Goal: Information Seeking & Learning: Compare options

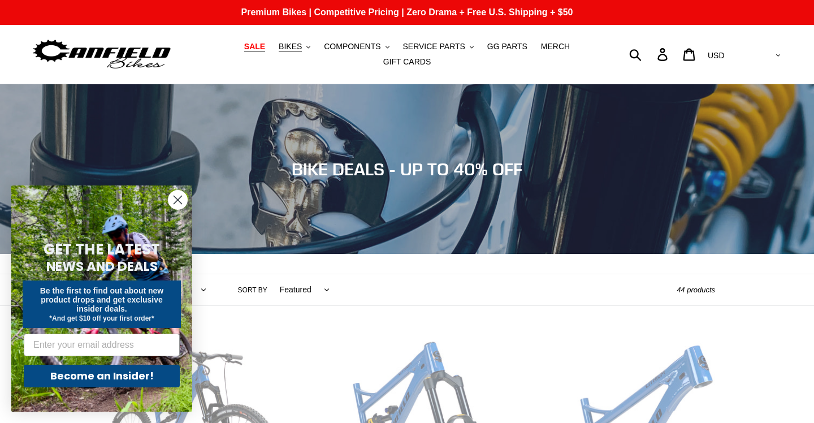
click at [261, 44] on span "SALE" at bounding box center [254, 47] width 21 height 10
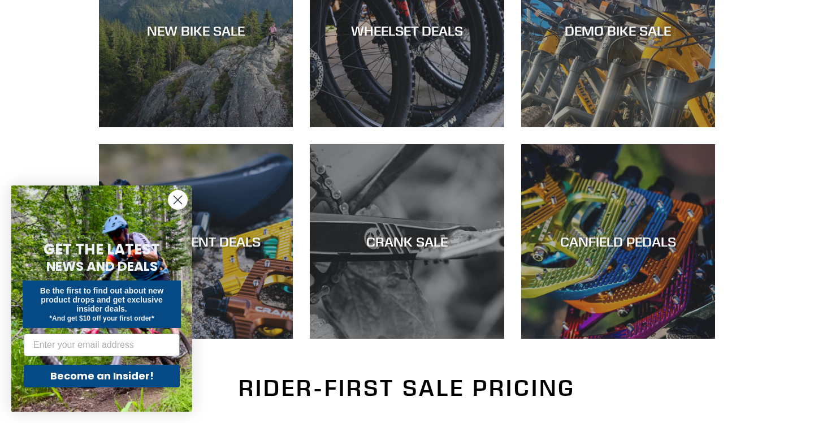
scroll to position [406, 0]
click at [176, 198] on circle "Close dialog" at bounding box center [177, 199] width 19 height 19
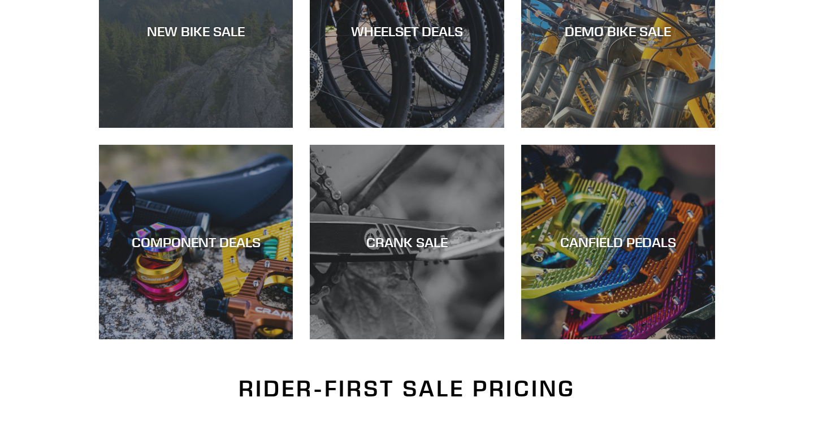
click at [201, 128] on div "NEW BIKE SALE" at bounding box center [196, 128] width 194 height 0
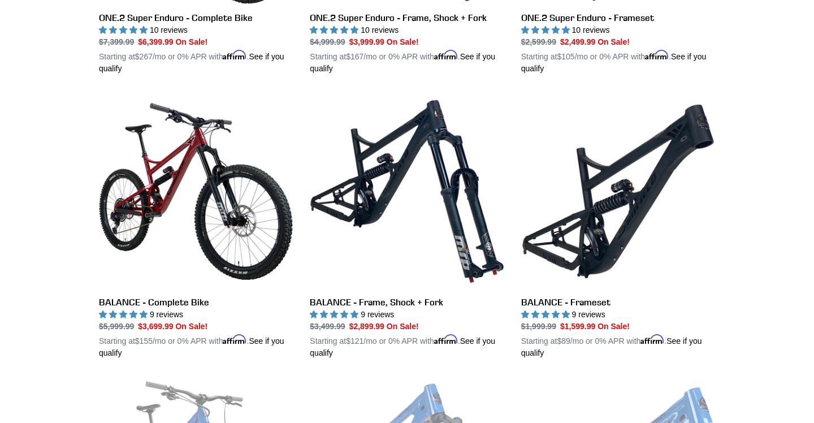
scroll to position [1098, 0]
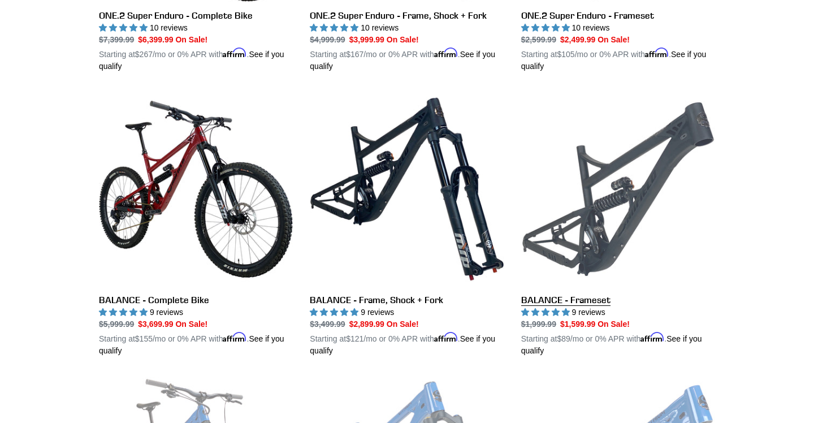
click at [613, 180] on link "BALANCE - Frameset" at bounding box center [618, 224] width 194 height 265
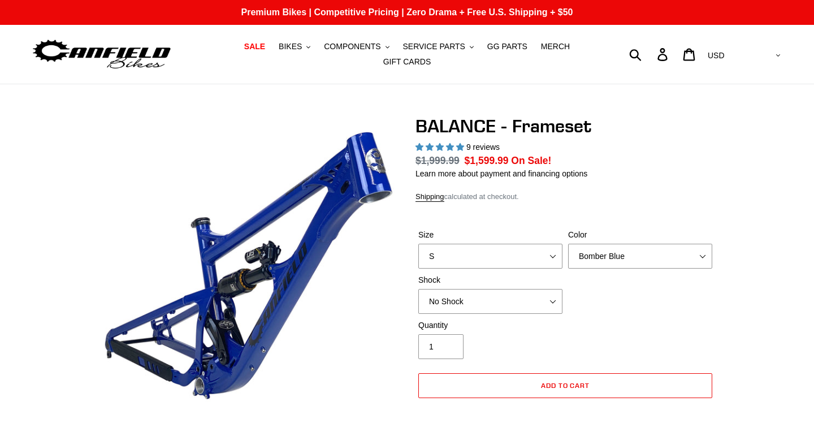
select select "L"
select select "highest-rating"
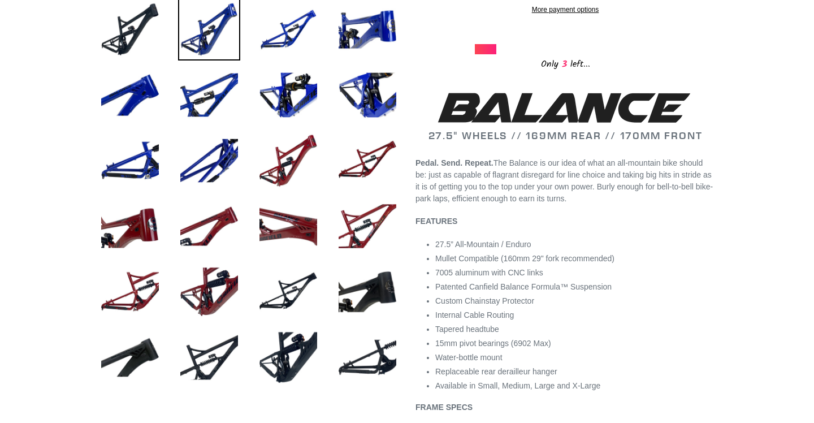
scroll to position [436, 0]
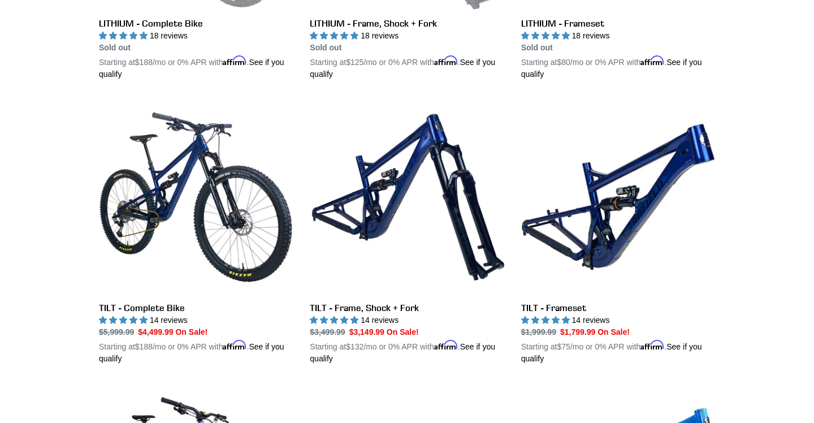
scroll to position [1659, 0]
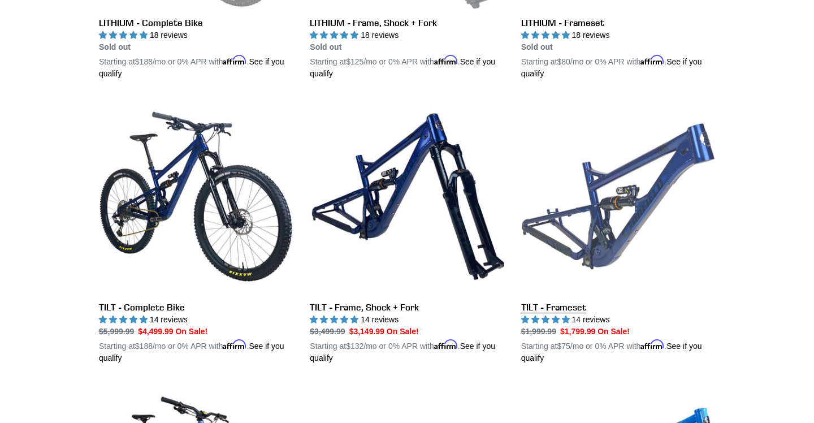
click at [633, 181] on link "TILT - Frameset" at bounding box center [618, 231] width 194 height 265
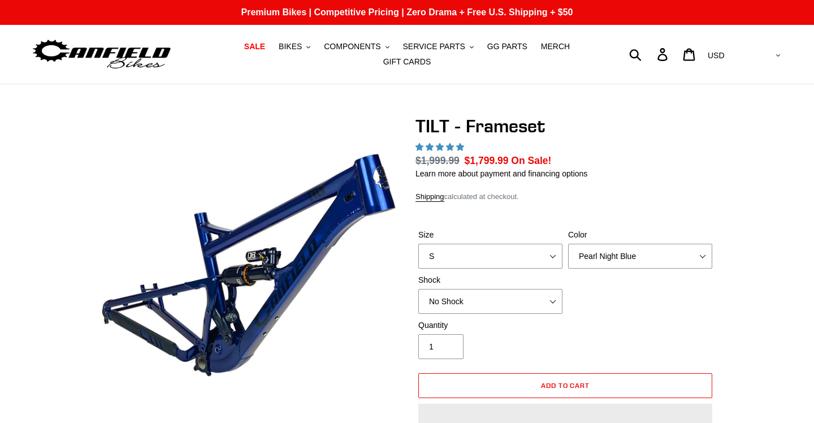
scroll to position [3, 0]
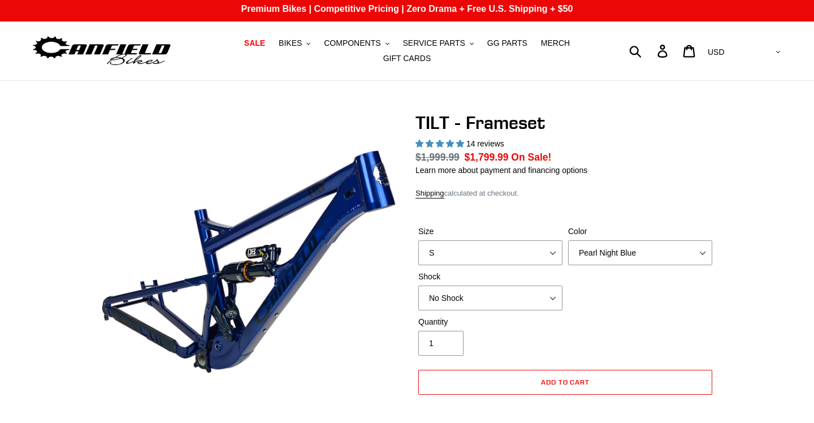
select select "highest-rating"
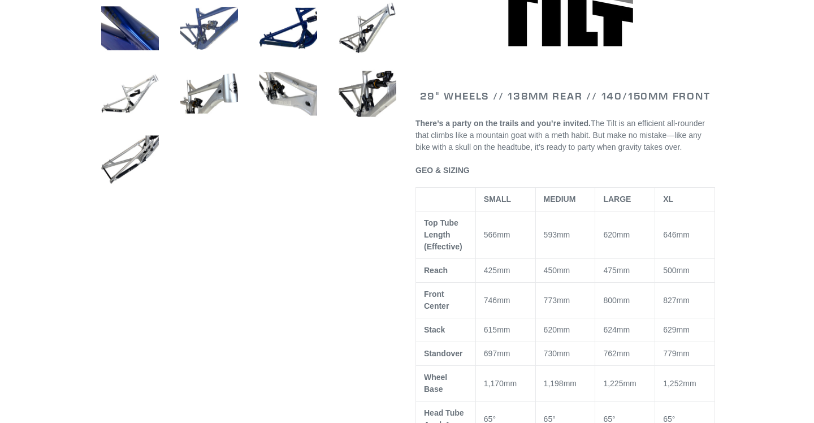
scroll to position [0, 0]
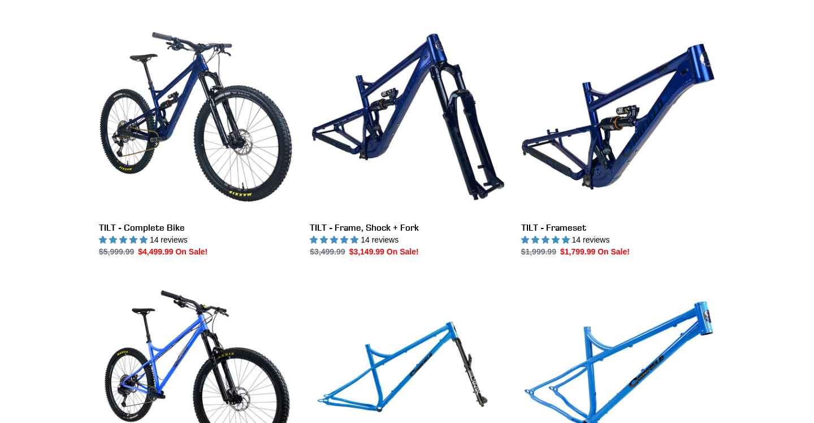
scroll to position [1789, 0]
